Goal: Transaction & Acquisition: Subscribe to service/newsletter

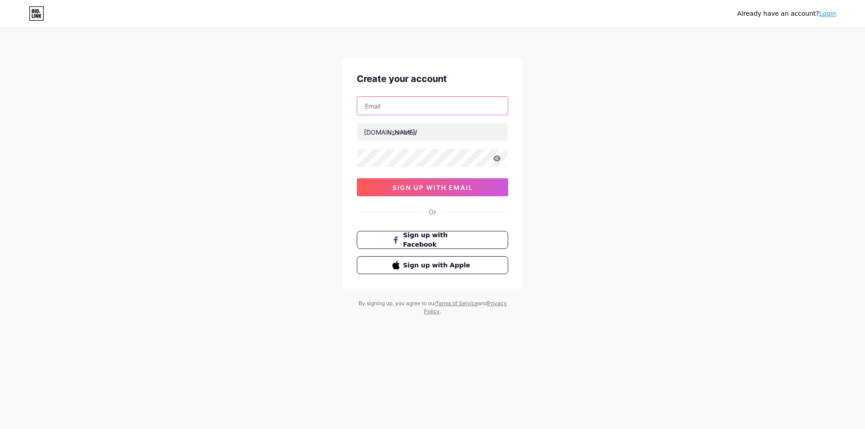
click at [402, 104] on input "text" at bounding box center [432, 106] width 150 height 18
type input "[EMAIL_ADDRESS][DOMAIN_NAME]"
click at [446, 105] on input "[EMAIL_ADDRESS][DOMAIN_NAME]" at bounding box center [432, 106] width 150 height 18
click at [444, 103] on input "[EMAIL_ADDRESS][DOMAIN_NAME]" at bounding box center [432, 106] width 150 height 18
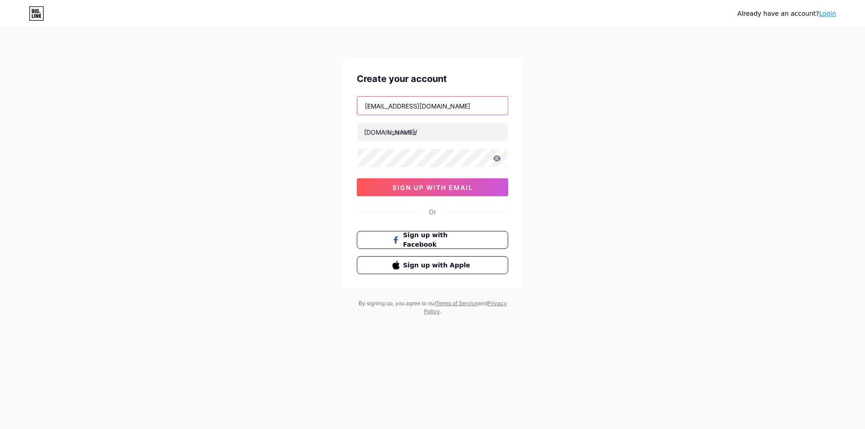
click at [444, 103] on input "[EMAIL_ADDRESS][DOMAIN_NAME]" at bounding box center [432, 106] width 150 height 18
click at [414, 100] on input "text" at bounding box center [432, 106] width 150 height 18
type input "[EMAIL_ADDRESS][DOMAIN_NAME]"
click at [410, 129] on input "text" at bounding box center [432, 132] width 150 height 18
paste input "patientedge1"
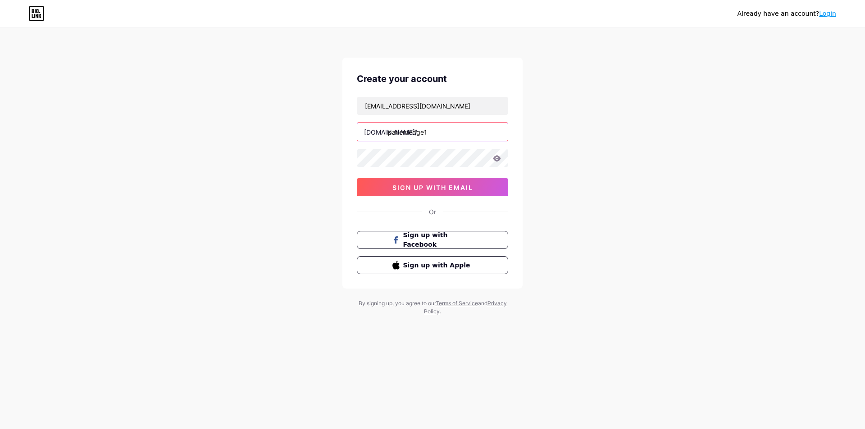
type input "patientedge1"
click at [405, 193] on button "sign up with email" at bounding box center [432, 187] width 151 height 18
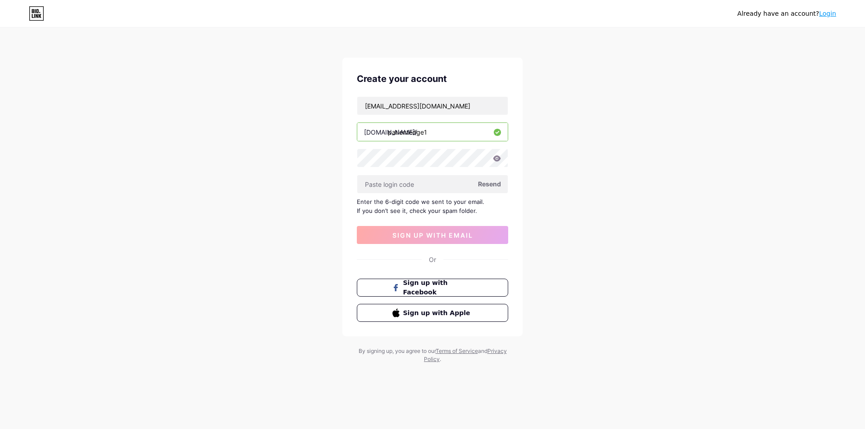
click at [486, 183] on span "Resend" at bounding box center [489, 183] width 23 height 9
click at [376, 182] on input "text" at bounding box center [432, 184] width 150 height 18
paste input "815234"
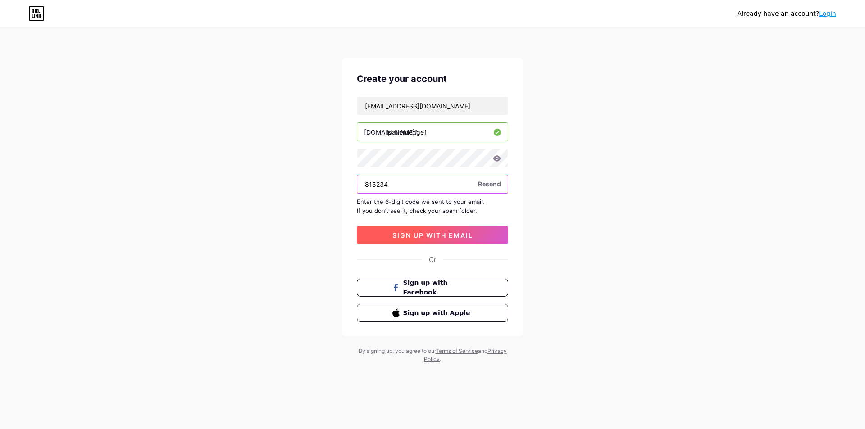
type input "815234"
click at [427, 233] on span "sign up with email" at bounding box center [432, 236] width 81 height 8
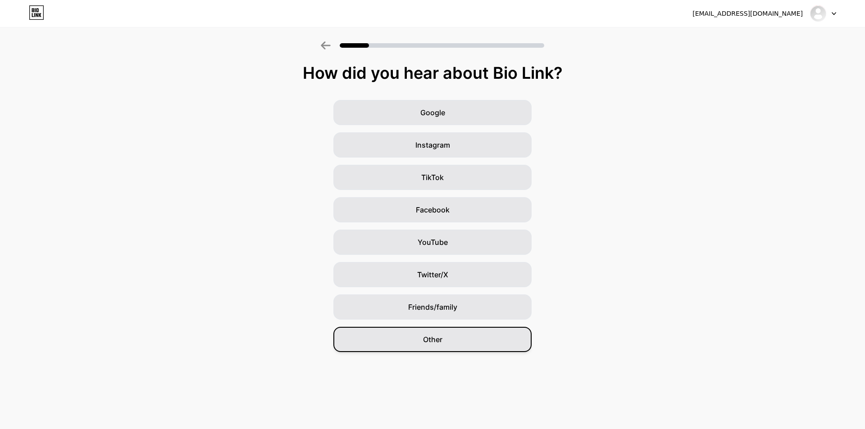
click at [430, 350] on div "Other" at bounding box center [432, 339] width 198 height 25
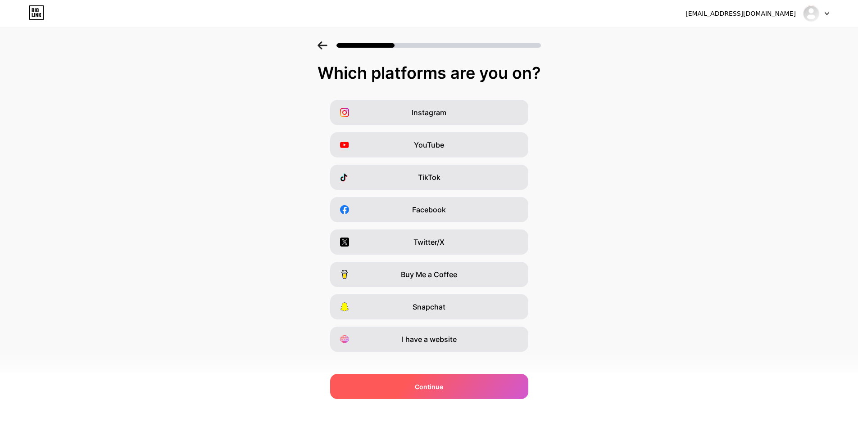
click at [436, 381] on div "Continue" at bounding box center [429, 386] width 198 height 25
click at [431, 387] on span "Continue" at bounding box center [429, 386] width 28 height 9
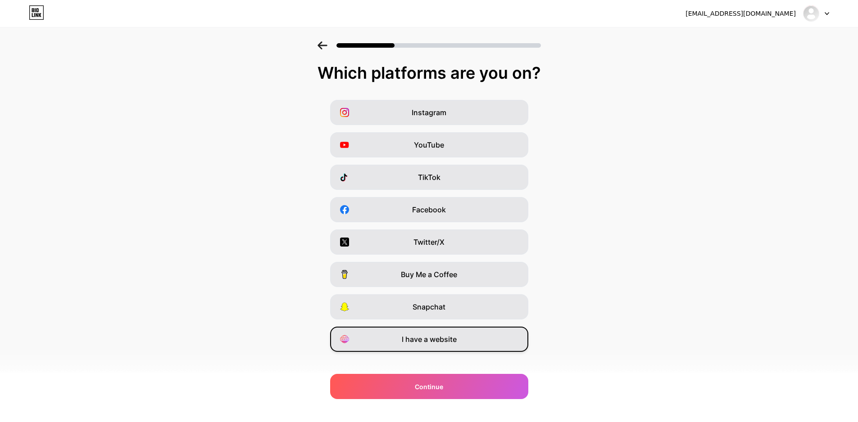
click at [431, 345] on span "I have a website" at bounding box center [429, 339] width 55 height 11
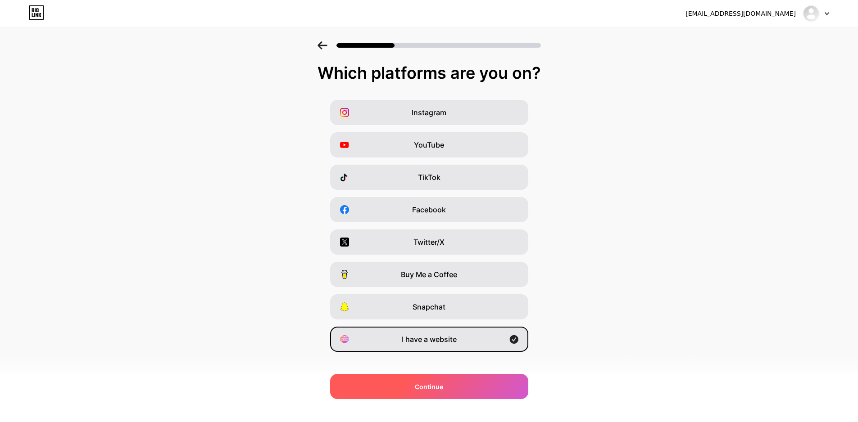
click at [446, 381] on div "Continue" at bounding box center [429, 386] width 198 height 25
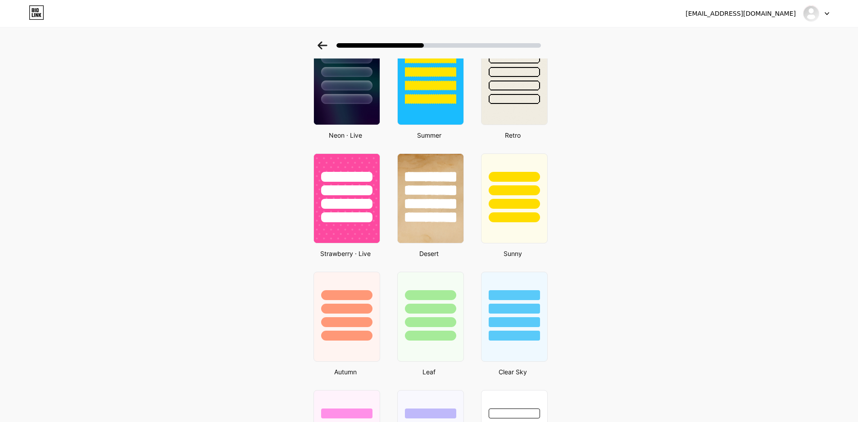
scroll to position [470, 0]
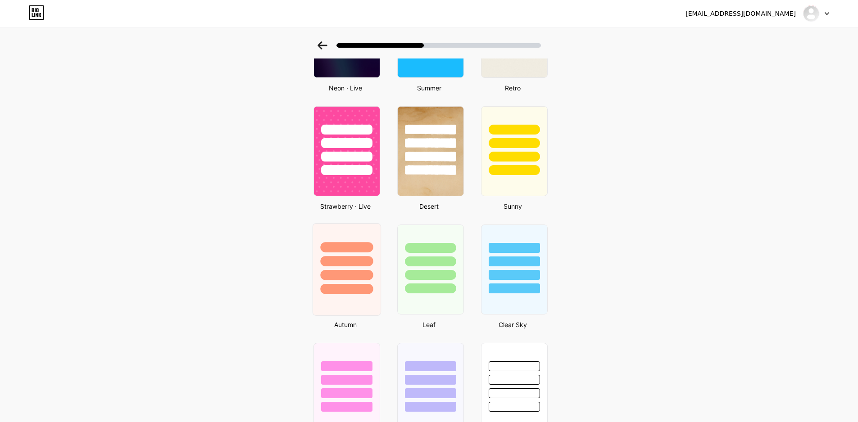
click at [345, 276] on div at bounding box center [346, 275] width 53 height 10
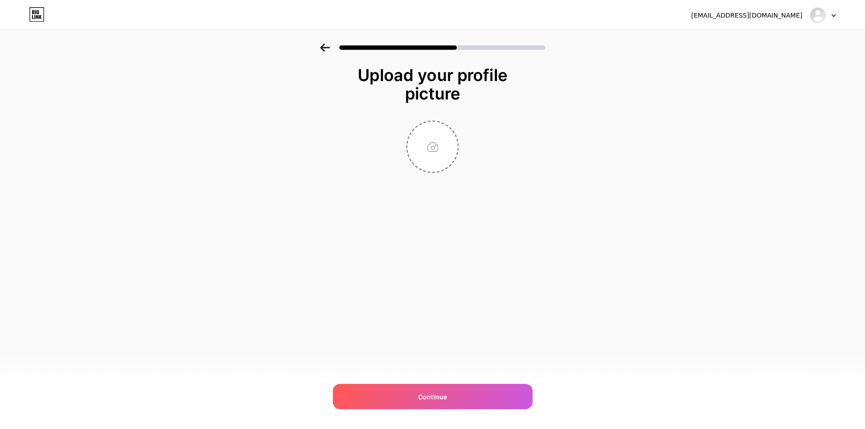
scroll to position [0, 0]
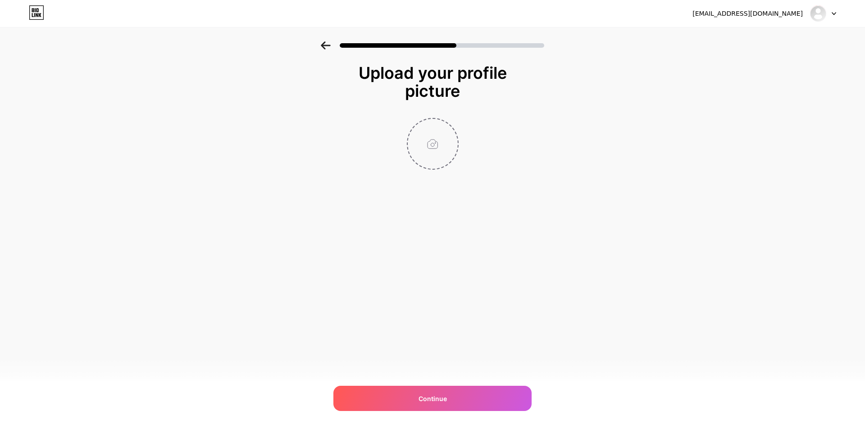
click at [434, 145] on input "file" at bounding box center [433, 144] width 50 height 50
click at [436, 395] on span "Continue" at bounding box center [432, 398] width 28 height 9
click at [431, 152] on input "file" at bounding box center [433, 144] width 50 height 50
click at [433, 146] on input "file" at bounding box center [433, 144] width 50 height 50
type input "C:\fakepath\Patient Edge Logo.png"
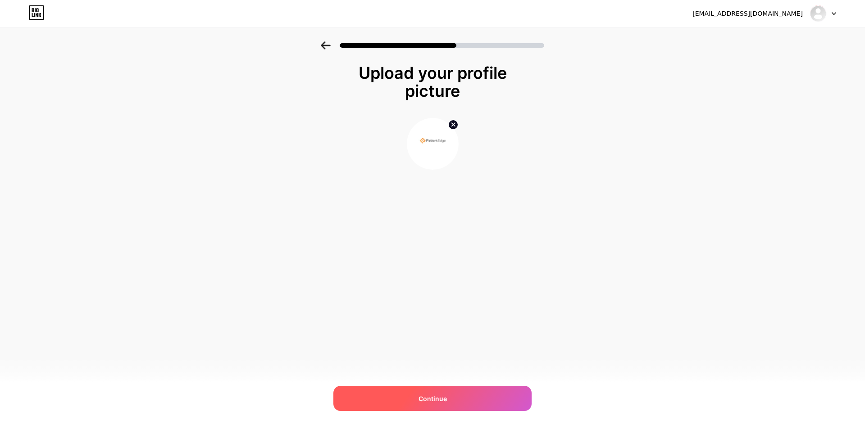
click at [404, 406] on div "Continue" at bounding box center [432, 398] width 198 height 25
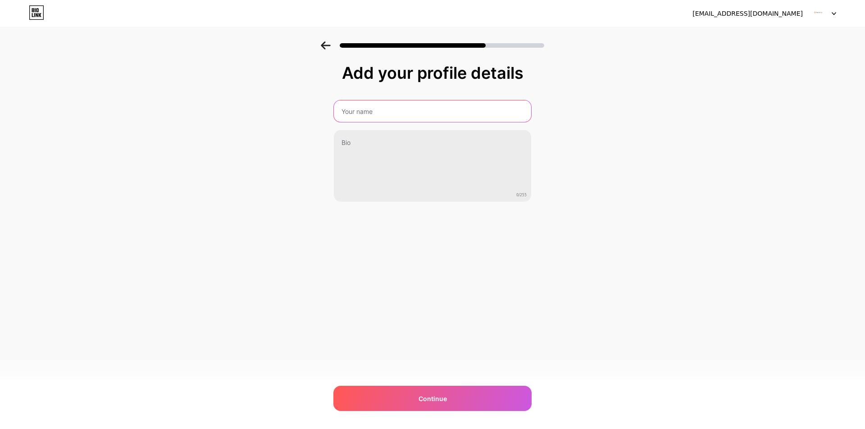
click at [413, 108] on input "text" at bounding box center [432, 111] width 197 height 22
click at [365, 114] on input "Patient Edge" at bounding box center [432, 111] width 199 height 22
type input "PatientEdge"
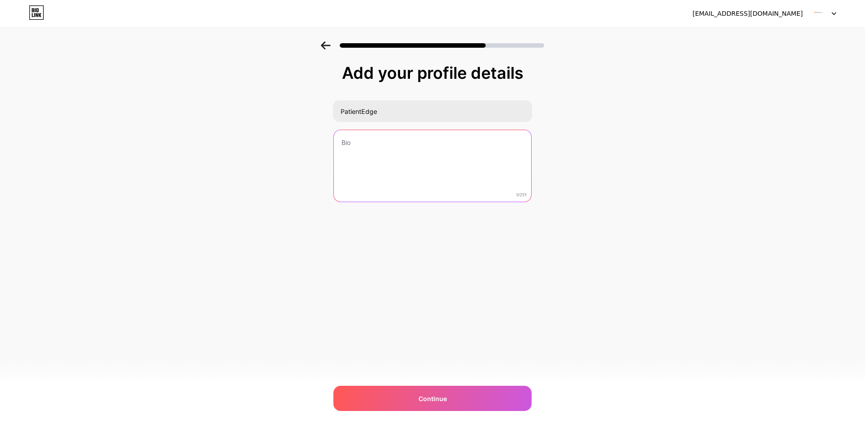
click at [368, 146] on textarea at bounding box center [432, 166] width 197 height 73
paste textarea "Your journey to practice growth and patient satisfaction begins with PatientEdg…"
type textarea "Your journey to practice growth and patient satisfaction begins with PatientEdg…"
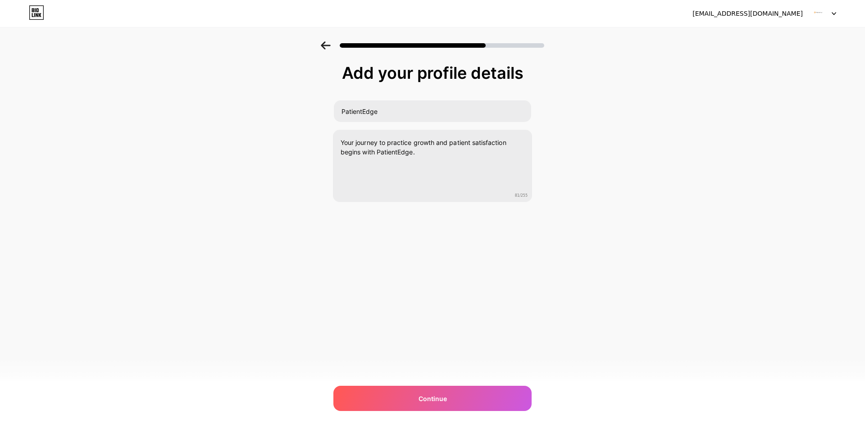
click at [466, 227] on div "Add your profile details PatientEdge Your journey to practice growth and patien…" at bounding box center [432, 155] width 198 height 183
click at [438, 397] on span "Continue" at bounding box center [432, 398] width 28 height 9
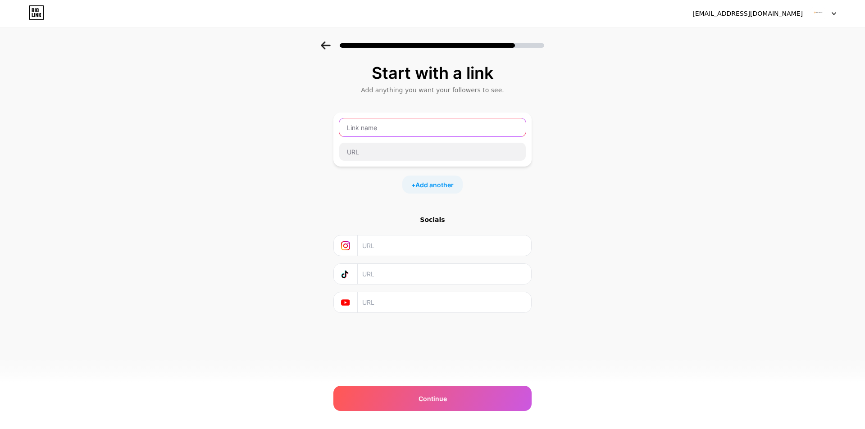
click at [364, 127] on input "text" at bounding box center [432, 127] width 186 height 18
click at [363, 125] on input "text" at bounding box center [432, 127] width 186 height 18
paste input "From Engagement to Appointments: Social Media Marketing for Healthcare Providers"
type input "From Engagement to Appointments: Social Media Marketing for Healthcare Providers"
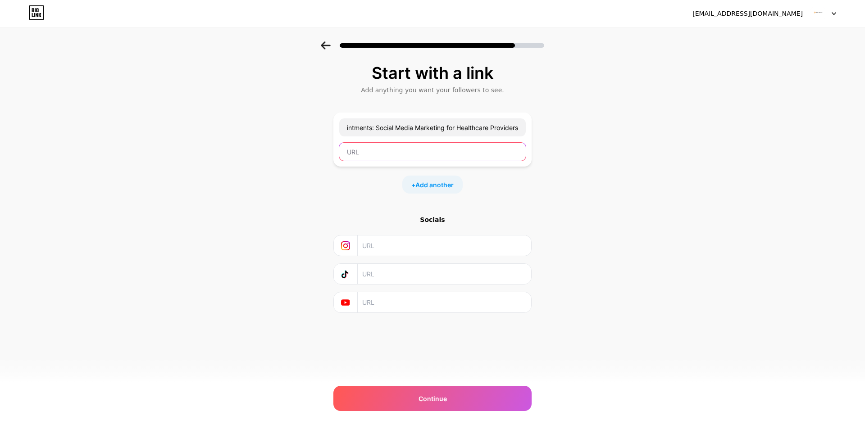
click at [365, 149] on input "text" at bounding box center [432, 152] width 186 height 18
paste input "[URL][DOMAIN_NAME]"
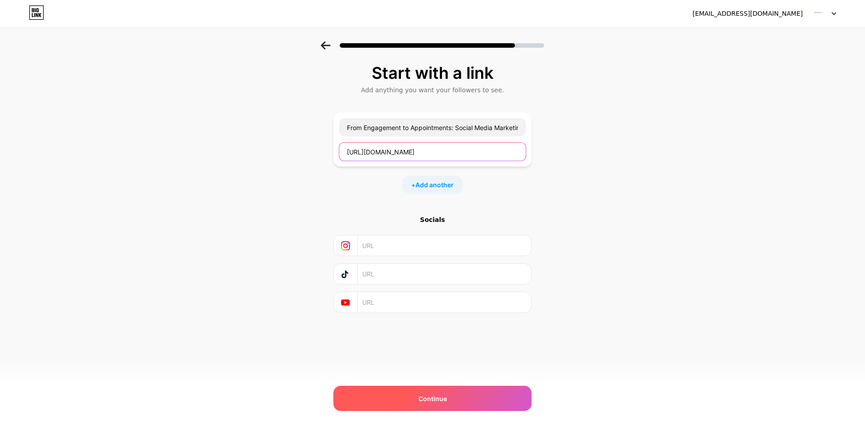
type input "[URL][DOMAIN_NAME]"
click at [437, 403] on span "Continue" at bounding box center [432, 398] width 28 height 9
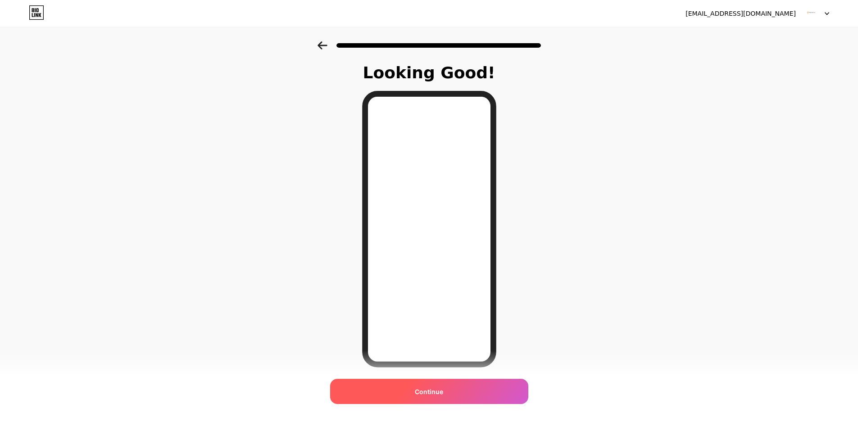
click at [439, 395] on span "Continue" at bounding box center [429, 391] width 28 height 9
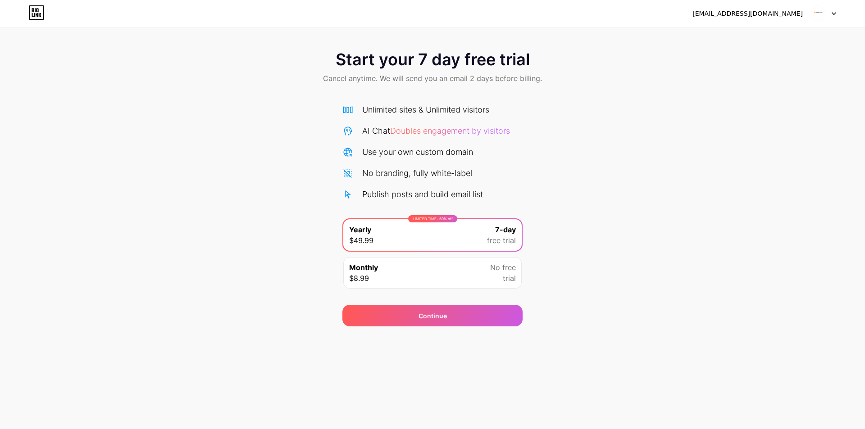
click at [594, 287] on div "Start your 7 day free trial Cancel anytime. We will send you an email 2 days be…" at bounding box center [432, 183] width 865 height 285
click at [39, 13] on icon at bounding box center [36, 12] width 15 height 14
click at [831, 10] on div at bounding box center [823, 13] width 26 height 16
click at [440, 316] on span "Continue" at bounding box center [432, 315] width 28 height 9
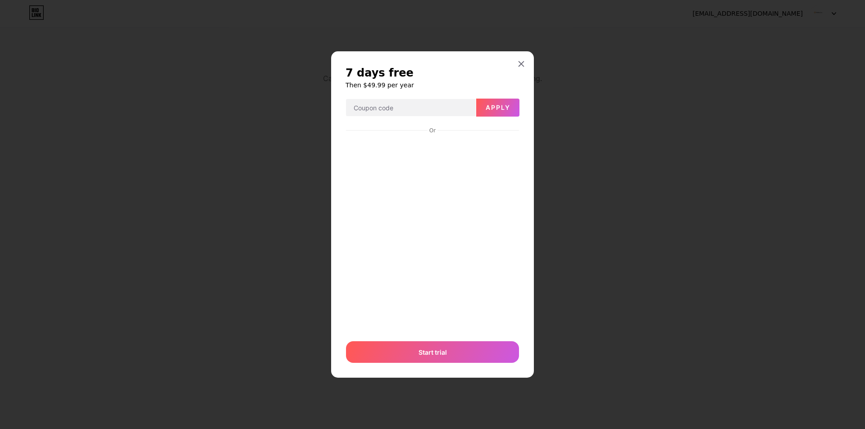
click at [525, 50] on div at bounding box center [432, 214] width 865 height 429
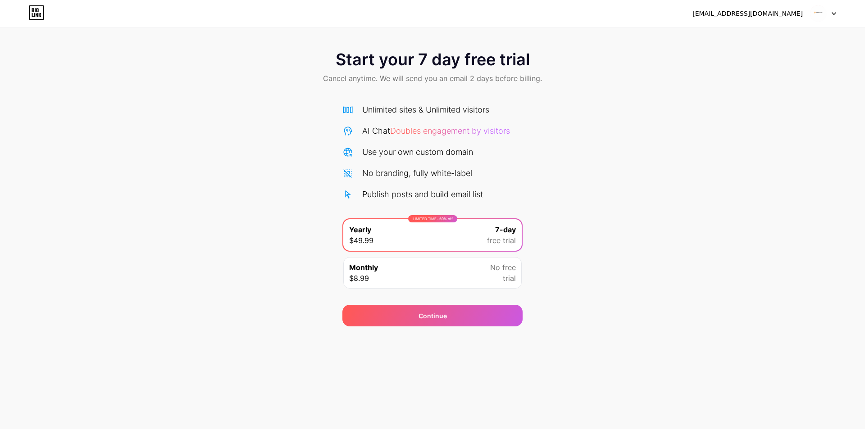
click at [41, 9] on icon at bounding box center [36, 12] width 15 height 14
click at [823, 14] on img at bounding box center [817, 13] width 17 height 17
click at [836, 16] on div "patientedge1@gmail.com Logout" at bounding box center [432, 13] width 865 height 16
click at [33, 10] on icon at bounding box center [33, 10] width 2 height 4
click at [485, 278] on div "Monthly $8.99 No free trial" at bounding box center [432, 273] width 178 height 32
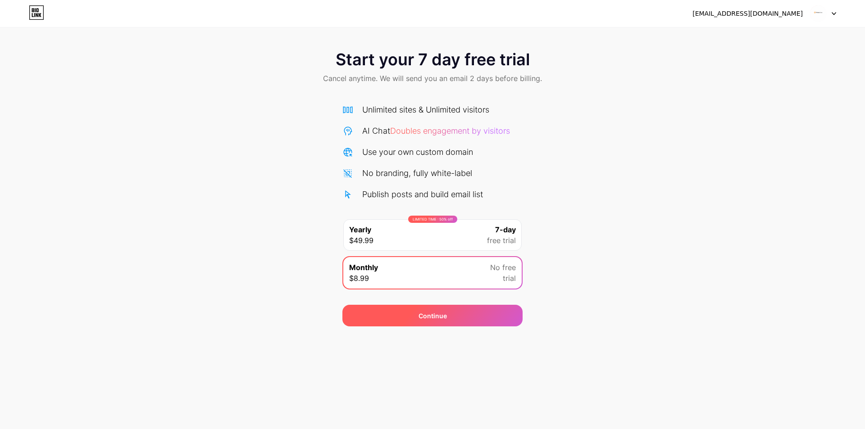
click at [442, 316] on span "Continue" at bounding box center [432, 315] width 28 height 9
